Goal: Information Seeking & Learning: Find specific fact

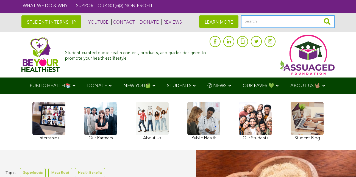
click at [254, 22] on input "Search" at bounding box center [287, 21] width 93 height 12
type input "poruguesa"
click at [320, 15] on button "submit" at bounding box center [327, 21] width 15 height 12
